Goal: Ask a question

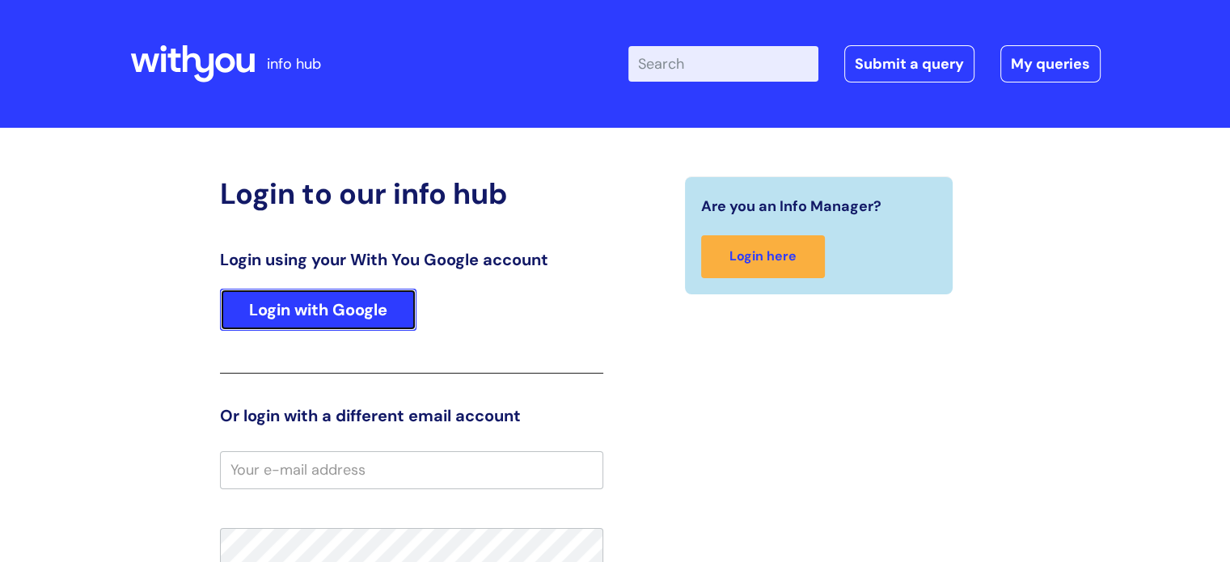
click at [321, 318] on link "Login with Google" at bounding box center [318, 310] width 196 height 42
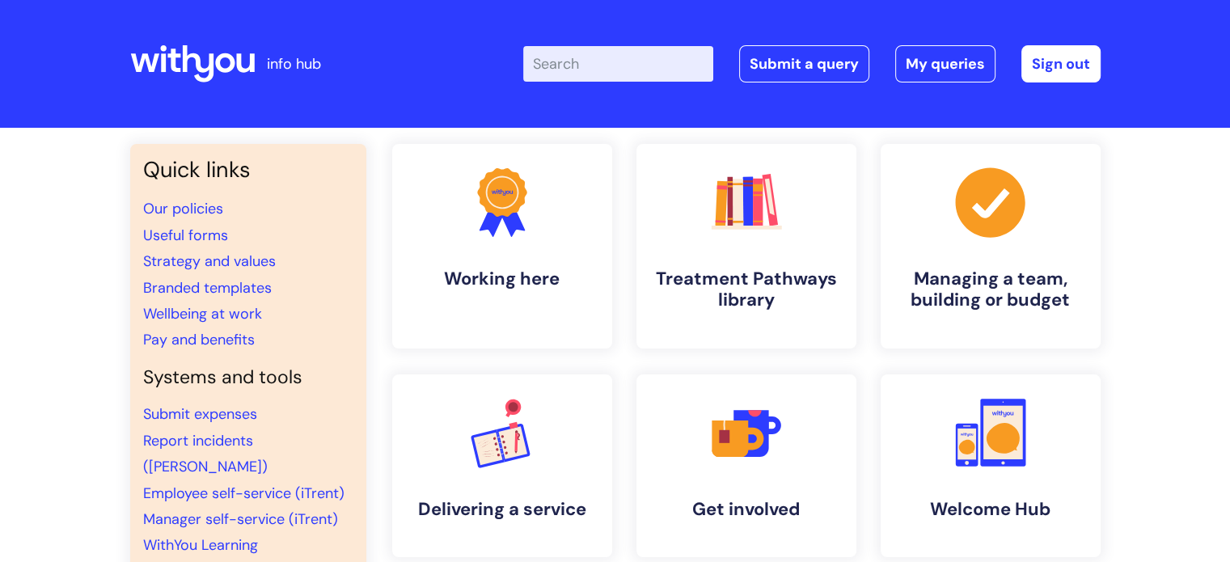
click at [607, 57] on input "Enter your search term here..." at bounding box center [618, 64] width 190 height 36
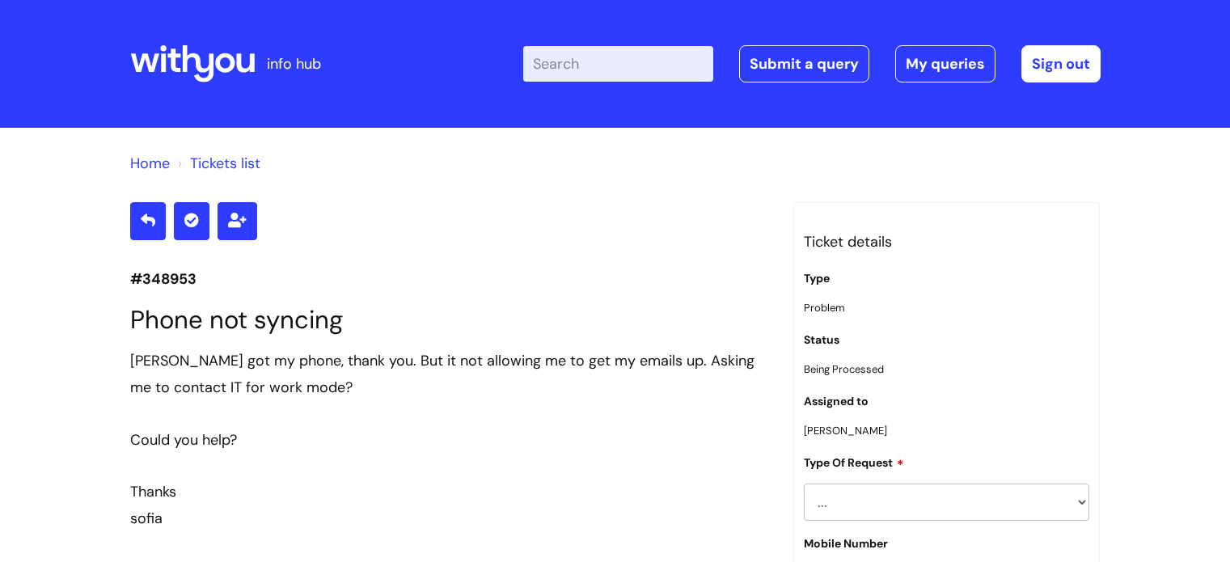
scroll to position [3169, 0]
